Goal: Task Accomplishment & Management: Complete application form

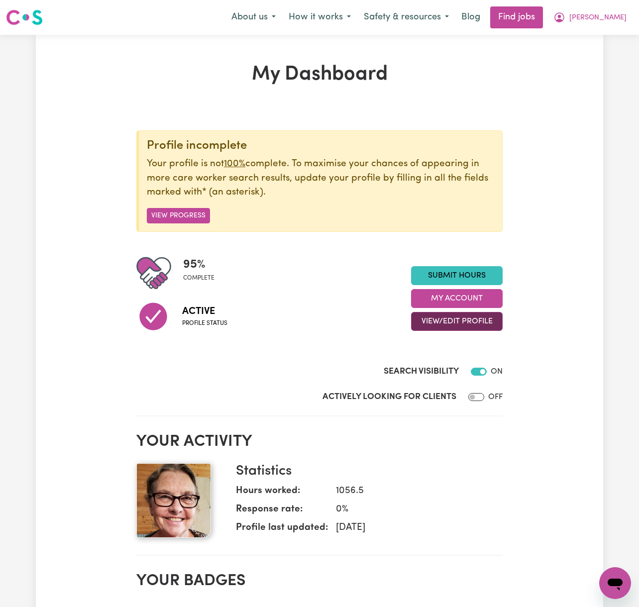
click at [481, 323] on button "View/Edit Profile" at bounding box center [457, 321] width 92 height 19
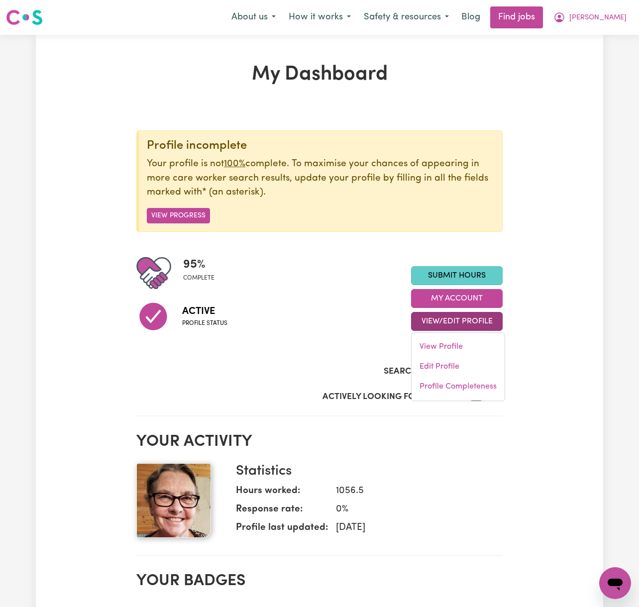
click at [469, 279] on link "Submit Hours" at bounding box center [457, 275] width 92 height 19
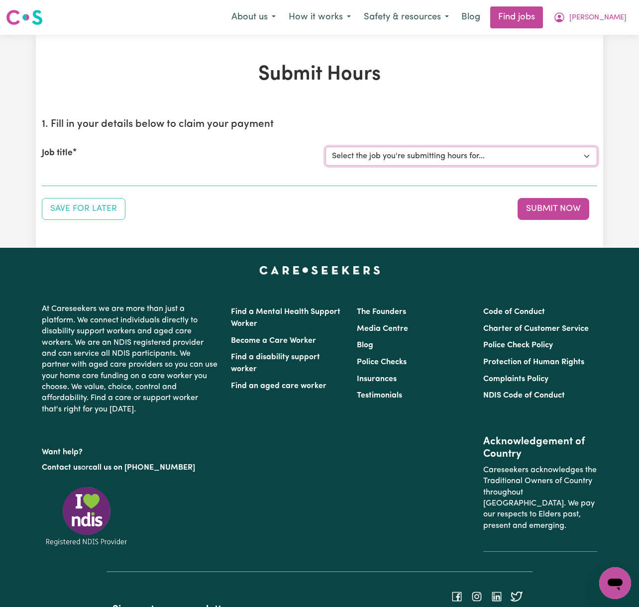
click at [486, 154] on select "Select the job you're submitting hours for... [Kai-Cee Hind] Support Worker Req…" at bounding box center [461, 156] width 272 height 19
select select "14123"
click at [325, 147] on select "Select the job you're submitting hours for... [Kai-Cee Hind] Support Worker Req…" at bounding box center [461, 156] width 272 height 19
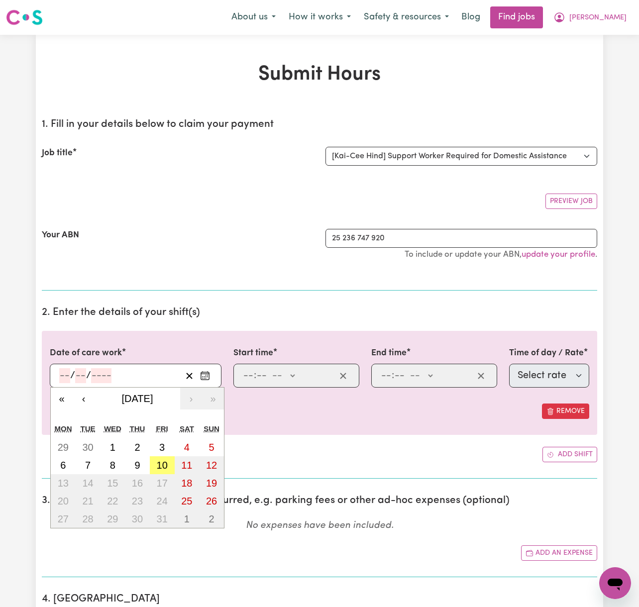
click at [75, 375] on input "number" at bounding box center [80, 375] width 11 height 15
click at [64, 377] on input "number" at bounding box center [64, 375] width 11 height 15
click at [213, 448] on abbr "5" at bounding box center [211, 447] width 5 height 11
type input "[DATE]"
type input "5"
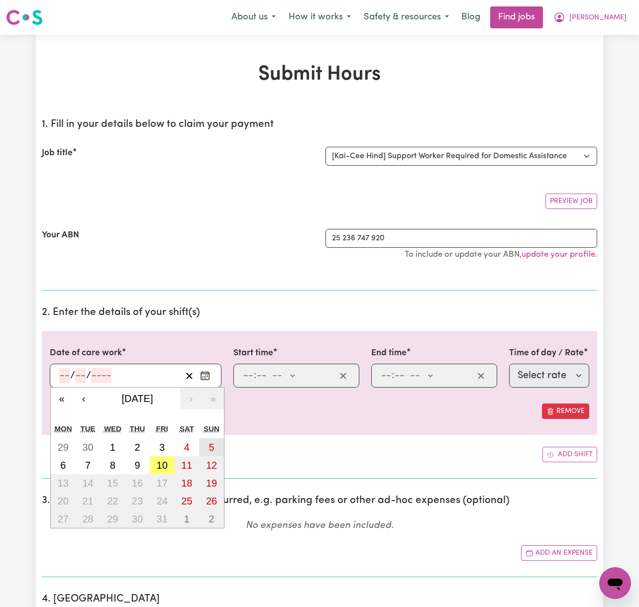
type input "10"
type input "2025"
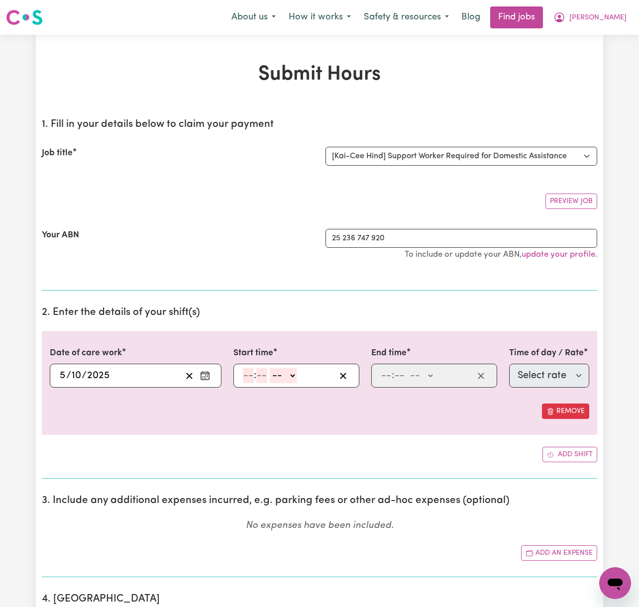
click at [248, 379] on input "number" at bounding box center [248, 375] width 11 height 15
type input "9"
type input "00"
click at [288, 377] on select "-- AM PM" at bounding box center [281, 375] width 27 height 15
select select "am"
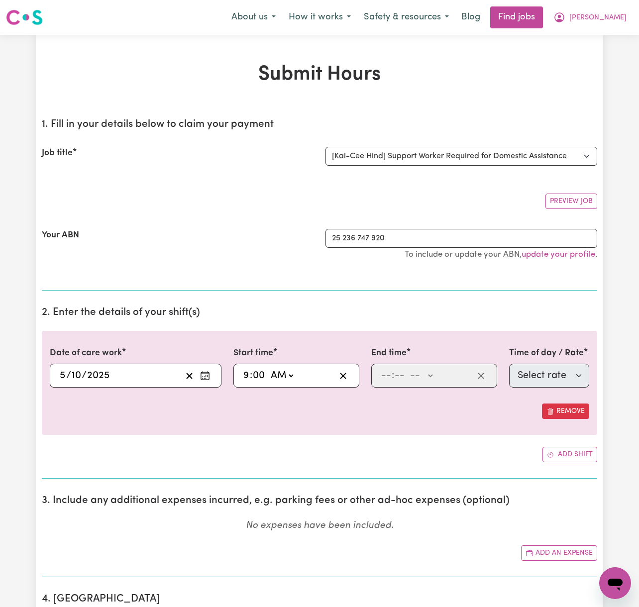
click at [269, 369] on select "-- AM PM" at bounding box center [281, 375] width 27 height 15
type input "09:00"
type input "0"
click at [388, 373] on input "number" at bounding box center [386, 375] width 11 height 15
type input "10"
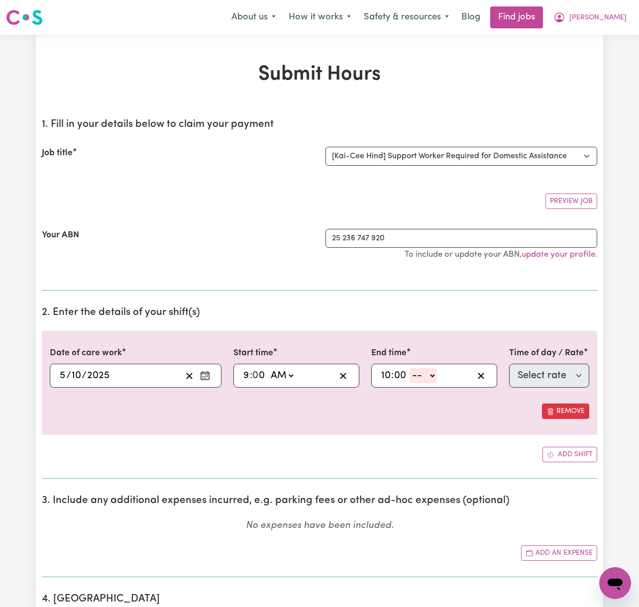
type input "00"
click at [418, 377] on select "-- AM PM" at bounding box center [423, 375] width 27 height 15
select select "am"
click at [410, 369] on select "-- AM PM" at bounding box center [423, 375] width 27 height 15
type input "10:00"
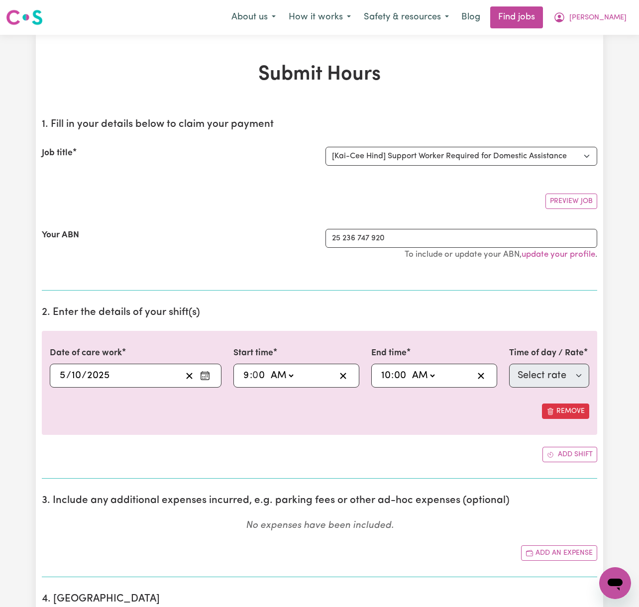
type input "0"
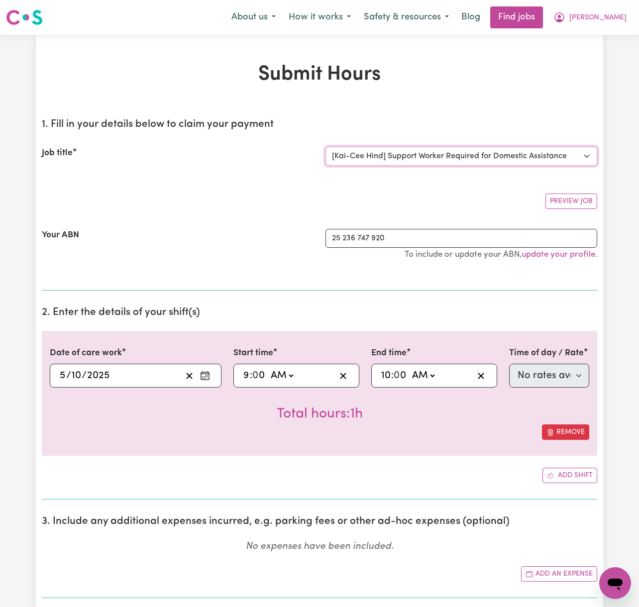
click at [512, 160] on select "Select the job you're submitting hours for... [Kai-Cee Hind] Support Worker Req…" at bounding box center [461, 156] width 272 height 19
select select "13279"
click at [325, 147] on select "Select the job you're submitting hours for... [Kai-Cee Hind] Support Worker Req…" at bounding box center [461, 156] width 272 height 19
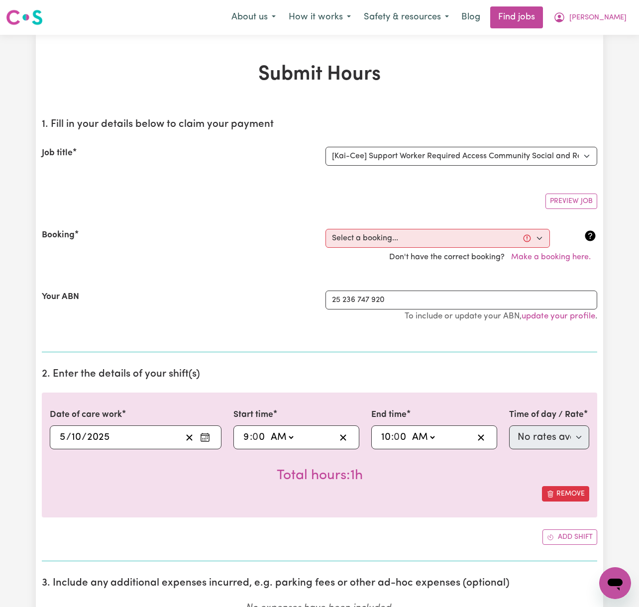
click at [565, 379] on h2 "2. Enter the details of your shift(s)" at bounding box center [319, 374] width 555 height 12
click at [509, 233] on select "Select a booking... [DATE] 09:00am to 02:00pm (RECURRING) [DATE] 09:00am to 02:…" at bounding box center [437, 238] width 224 height 19
select select "353722"
click at [325, 229] on select "Select a booking... [DATE] 09:00am to 02:00pm (RECURRING) [DATE] 09:00am to 02:…" at bounding box center [437, 238] width 224 height 19
select select "pm"
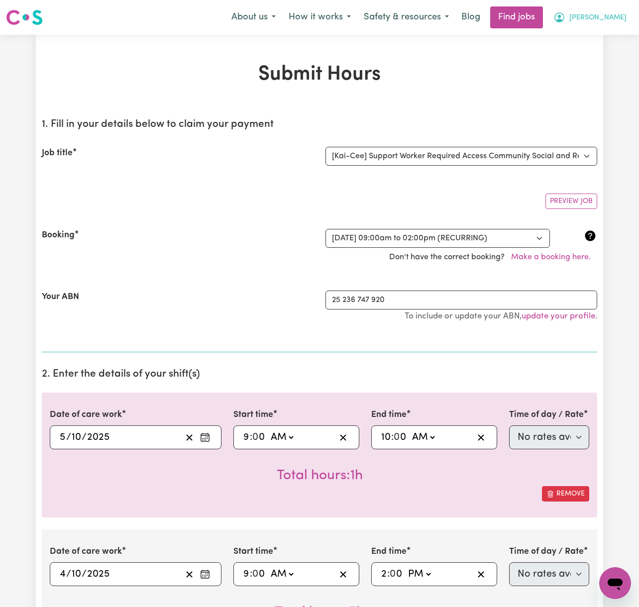
click at [629, 9] on button "[PERSON_NAME]" at bounding box center [590, 17] width 86 height 21
click at [622, 68] on link "Logout" at bounding box center [593, 76] width 79 height 19
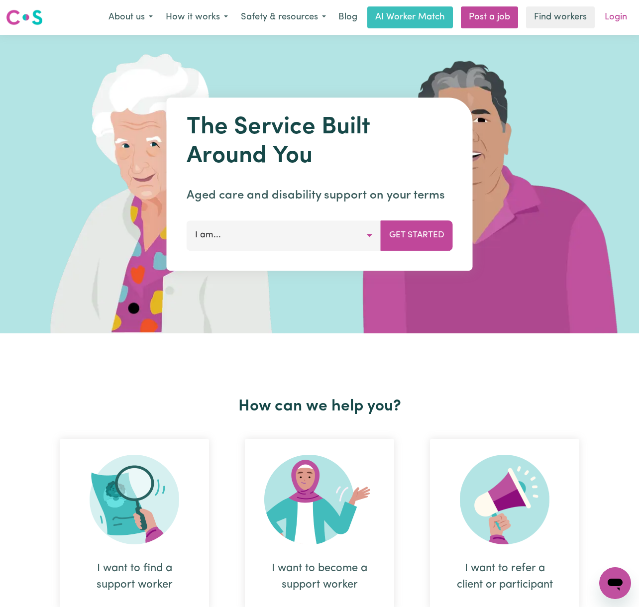
click at [617, 11] on link "Login" at bounding box center [616, 17] width 34 height 22
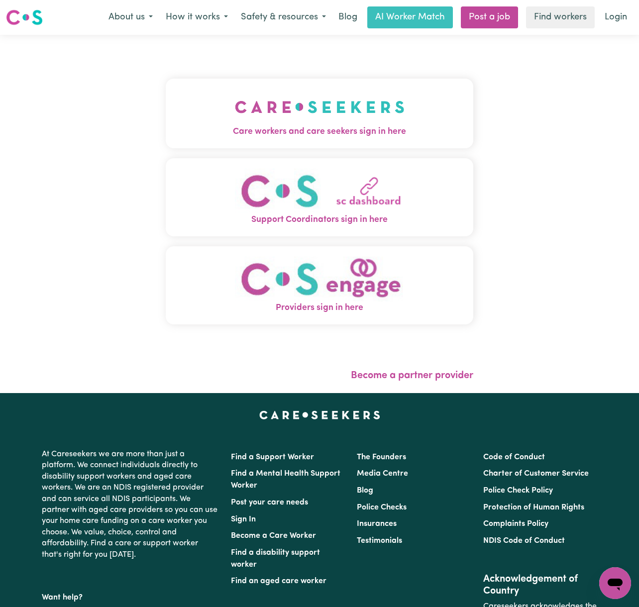
click at [317, 104] on img "Care workers and care seekers sign in here" at bounding box center [320, 107] width 170 height 37
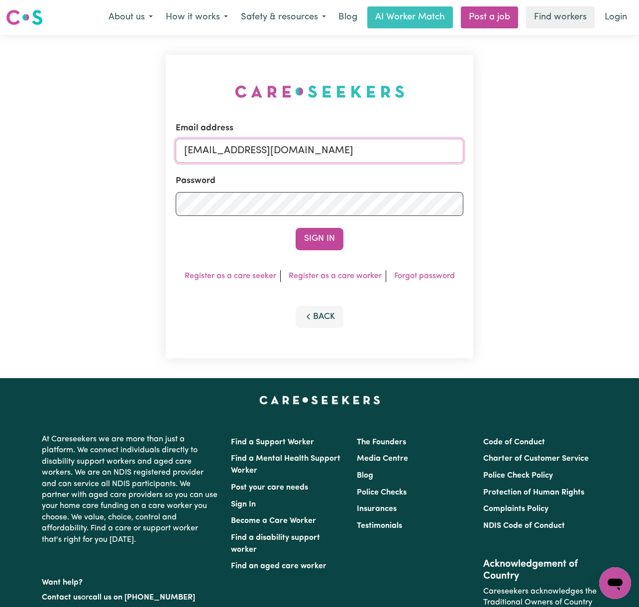
click at [338, 149] on input "[EMAIL_ADDRESS][DOMAIN_NAME]" at bounding box center [320, 151] width 288 height 24
drag, startPoint x: 237, startPoint y: 143, endPoint x: 579, endPoint y: 150, distance: 341.9
click at [579, 150] on div "Email address [EMAIL_ADDRESS][DOMAIN_NAME] Password Sign In Register as a care …" at bounding box center [319, 206] width 639 height 343
click at [296, 228] on button "Sign In" at bounding box center [320, 239] width 48 height 22
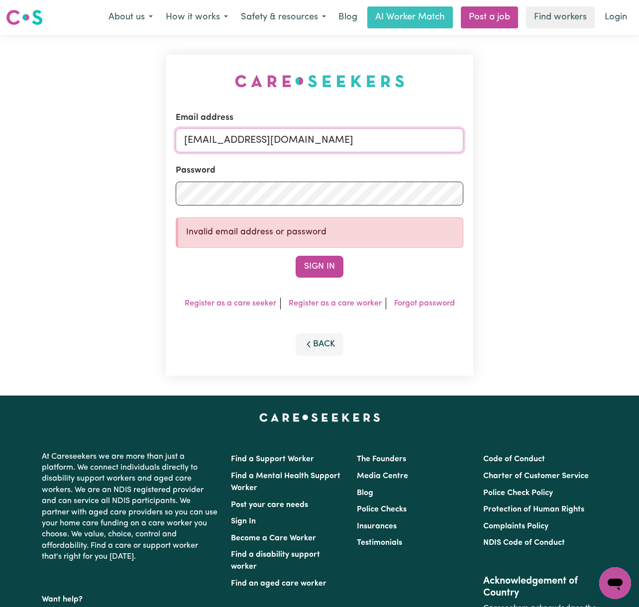
drag, startPoint x: 237, startPoint y: 144, endPoint x: 603, endPoint y: 142, distance: 366.2
click at [603, 142] on div "Email address [EMAIL_ADDRESS][DOMAIN_NAME] Password Invalid email address or pa…" at bounding box center [319, 215] width 639 height 361
paste input "[PERSON_NAME][EMAIL_ADDRESS][PERSON_NAME][DOMAIN_NAME]"
click at [296, 256] on button "Sign In" at bounding box center [320, 267] width 48 height 22
type input "[EMAIL_ADDRESS][PERSON_NAME][PERSON_NAME][DOMAIN_NAME]."
